Goal: Information Seeking & Learning: Learn about a topic

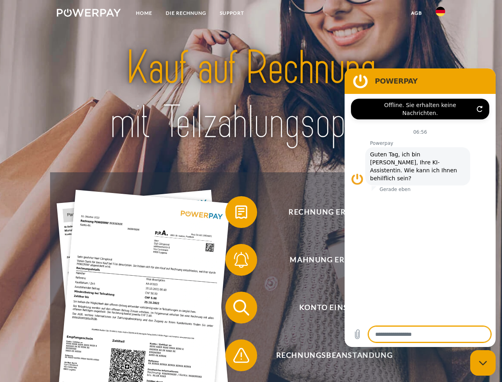
click at [89, 14] on img at bounding box center [89, 13] width 64 height 8
click at [441, 14] on img at bounding box center [441, 12] width 10 height 10
click at [416, 13] on link "agb" at bounding box center [416, 13] width 25 height 14
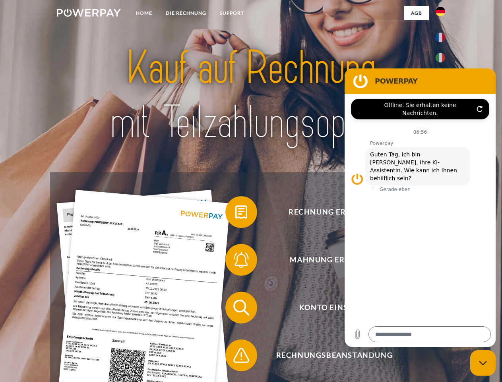
click at [235, 214] on span at bounding box center [230, 212] width 40 height 40
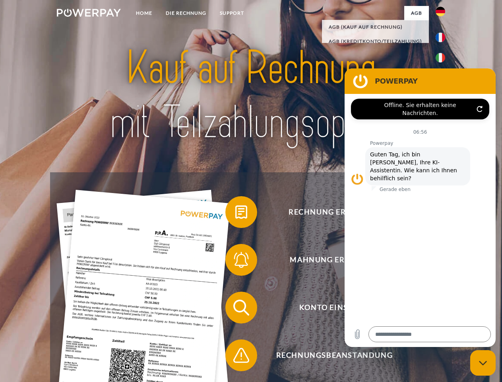
click at [235, 261] on span at bounding box center [230, 260] width 40 height 40
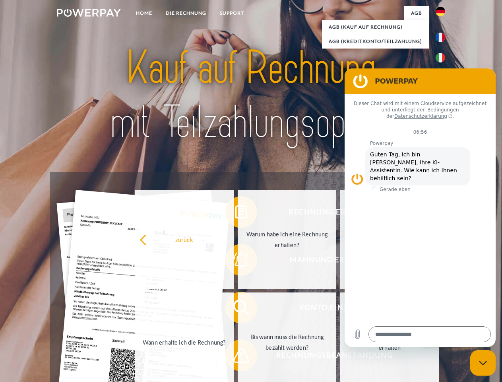
click at [238, 309] on link "Bis wann muss die Rechnung bezahlt werden?" at bounding box center [287, 341] width 99 height 99
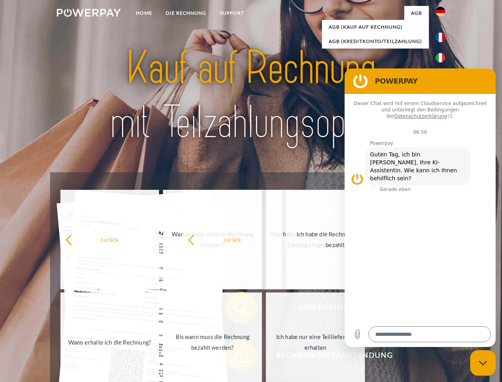
click at [235, 357] on span at bounding box center [230, 355] width 40 height 40
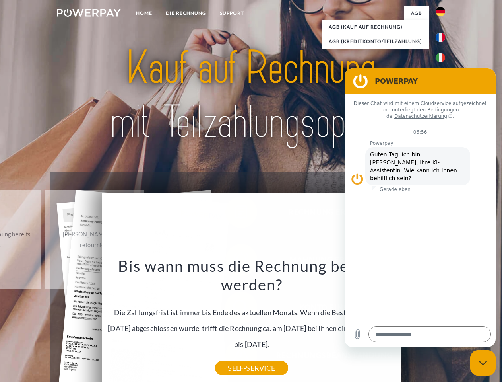
click at [483, 363] on icon "Messaging-Fenster schließen" at bounding box center [483, 362] width 8 height 5
type textarea "*"
